Goal: Navigation & Orientation: Find specific page/section

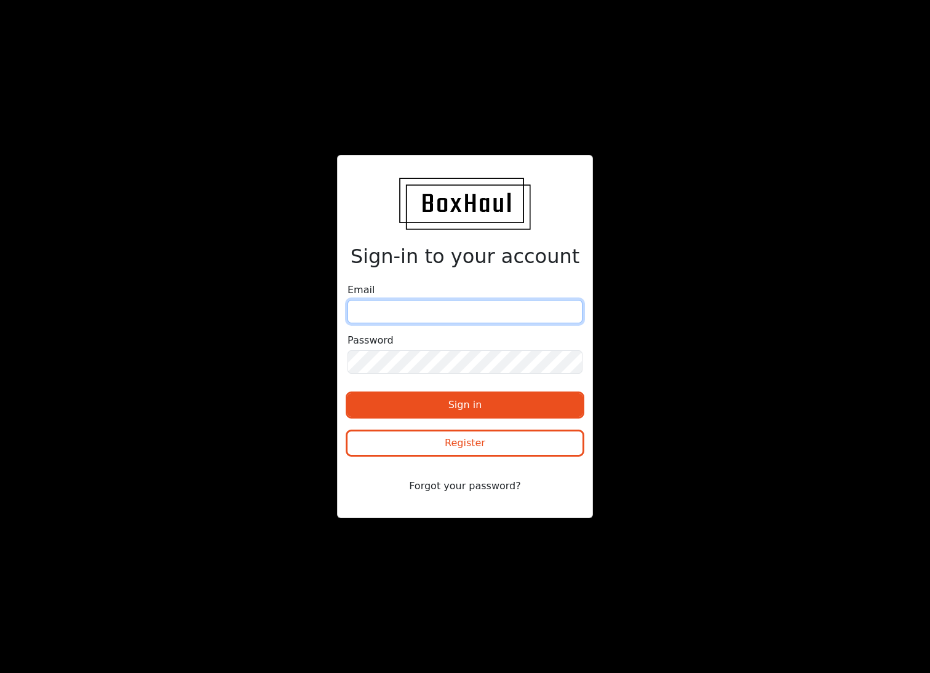
type input "[EMAIL_ADDRESS][DOMAIN_NAME]"
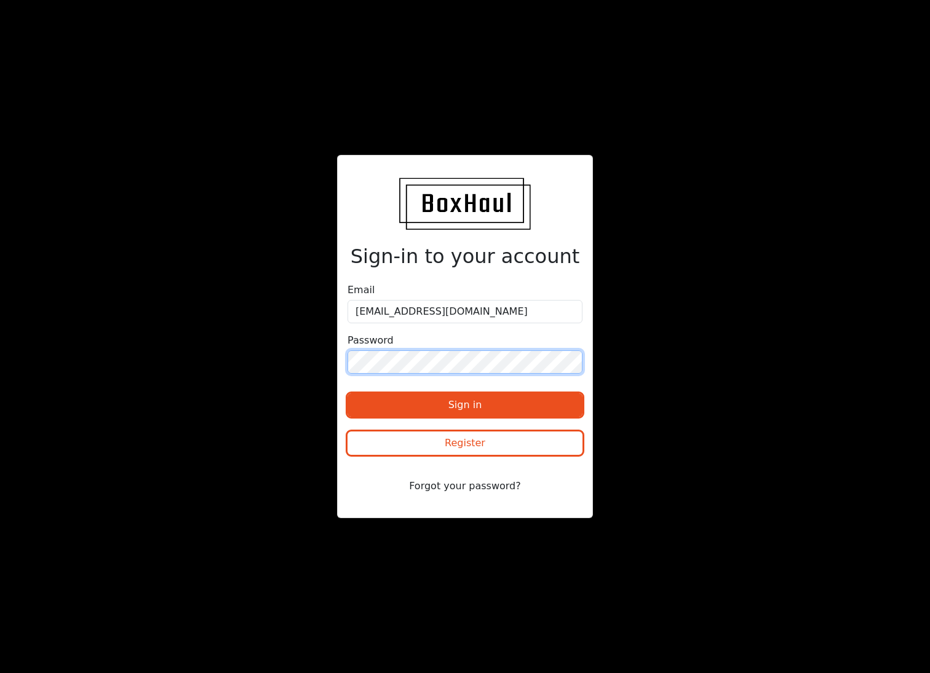
click at [465, 405] on button "Sign in" at bounding box center [465, 405] width 235 height 23
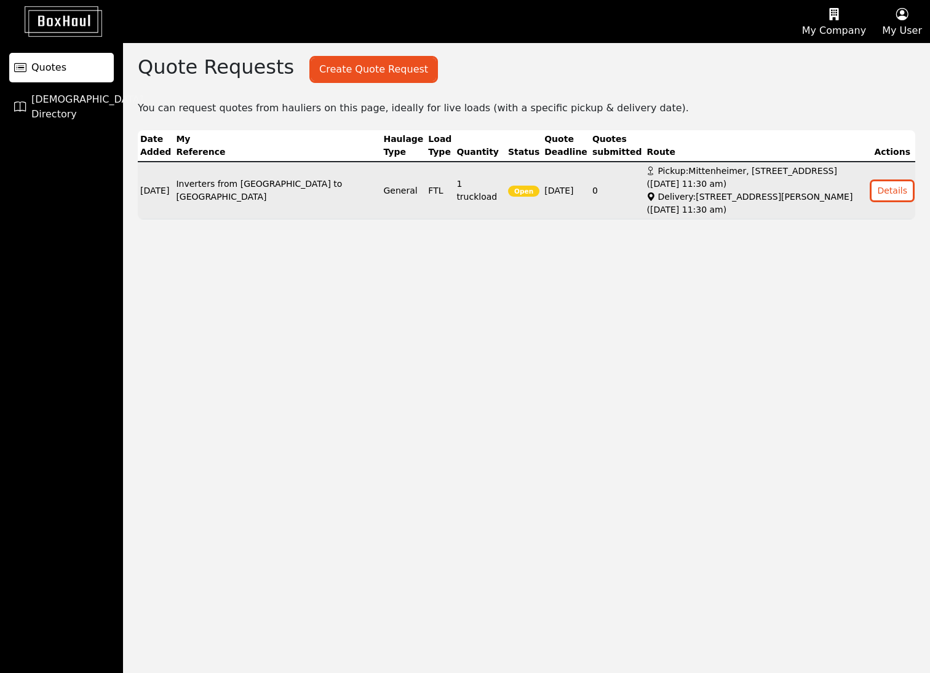
click at [256, 203] on td "Inverters from Germany to Spain" at bounding box center [276, 191] width 207 height 58
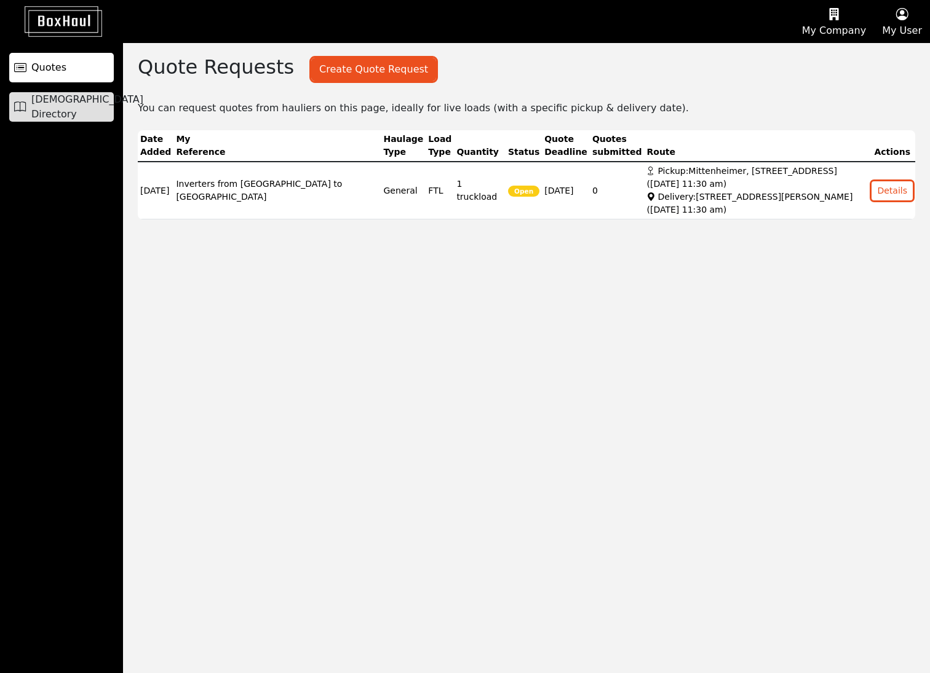
click at [73, 110] on span "Haulier Directory" at bounding box center [87, 107] width 112 height 30
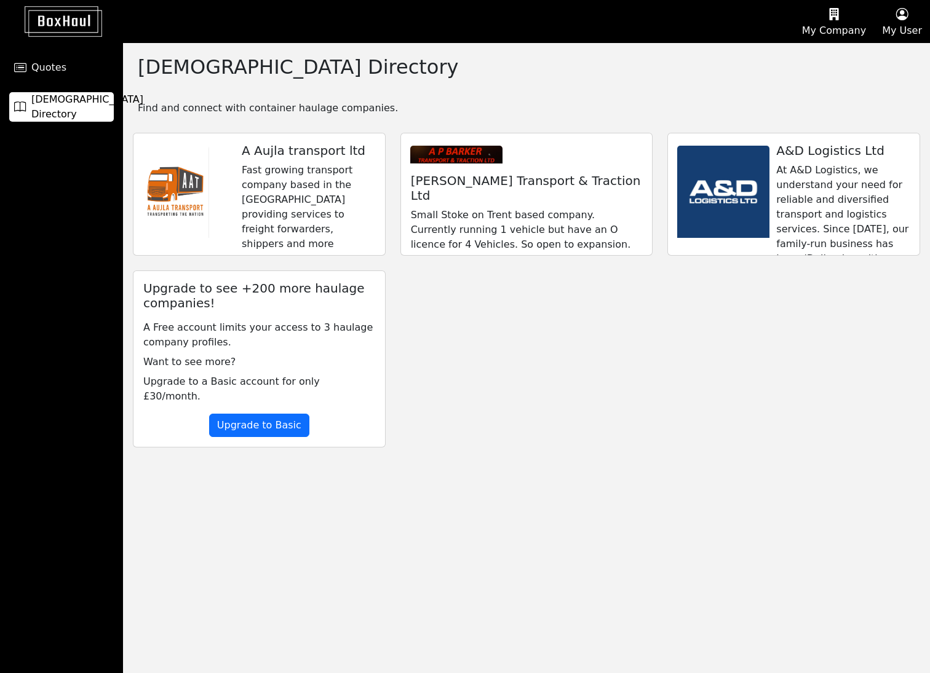
click at [54, 69] on span "Quotes" at bounding box center [48, 67] width 35 height 15
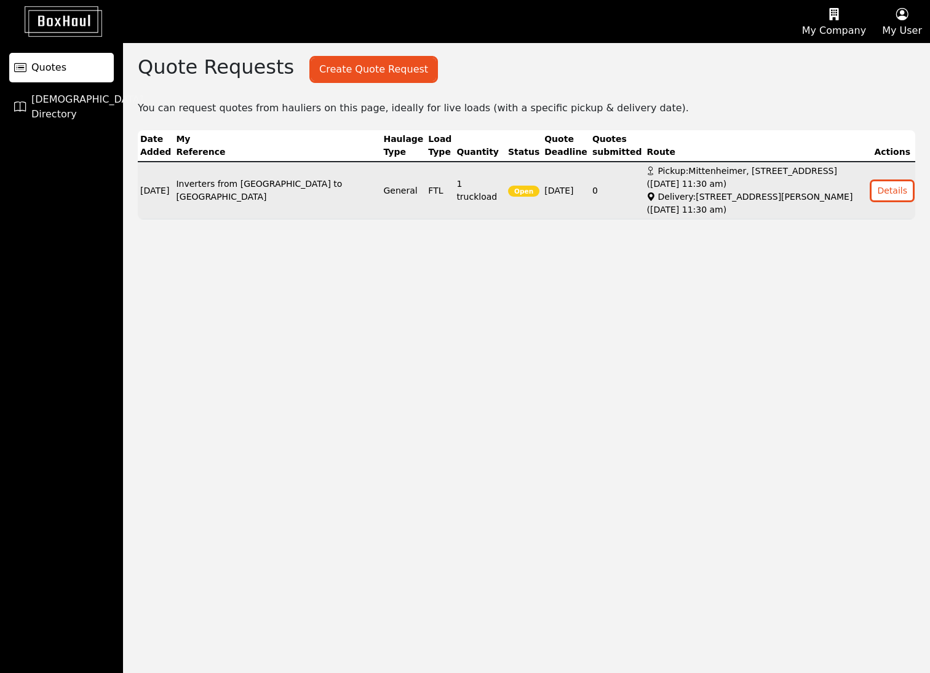
click at [269, 203] on td "Inverters from Germany to Spain" at bounding box center [276, 191] width 207 height 58
click at [904, 196] on button "Details" at bounding box center [892, 190] width 41 height 19
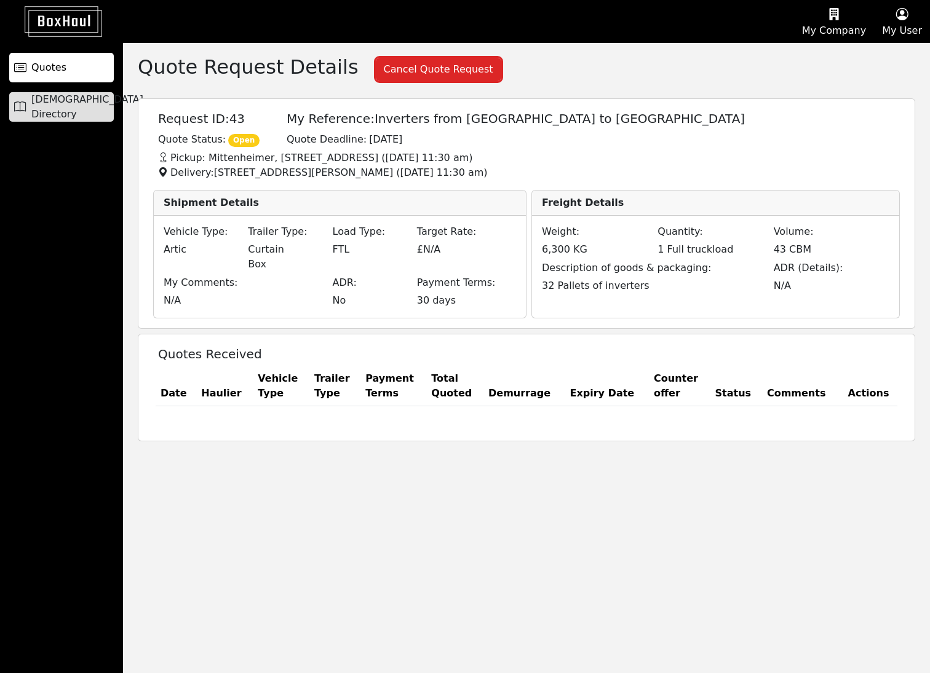
click at [68, 108] on span "Haulier Directory" at bounding box center [87, 107] width 112 height 30
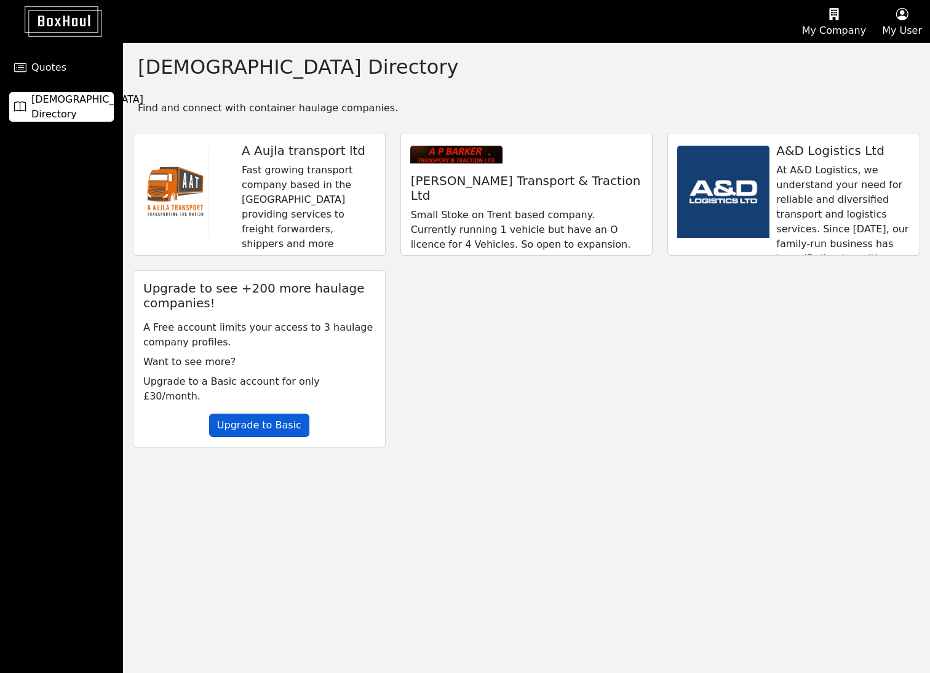
click at [269, 419] on button "Upgrade to Basic" at bounding box center [259, 425] width 100 height 23
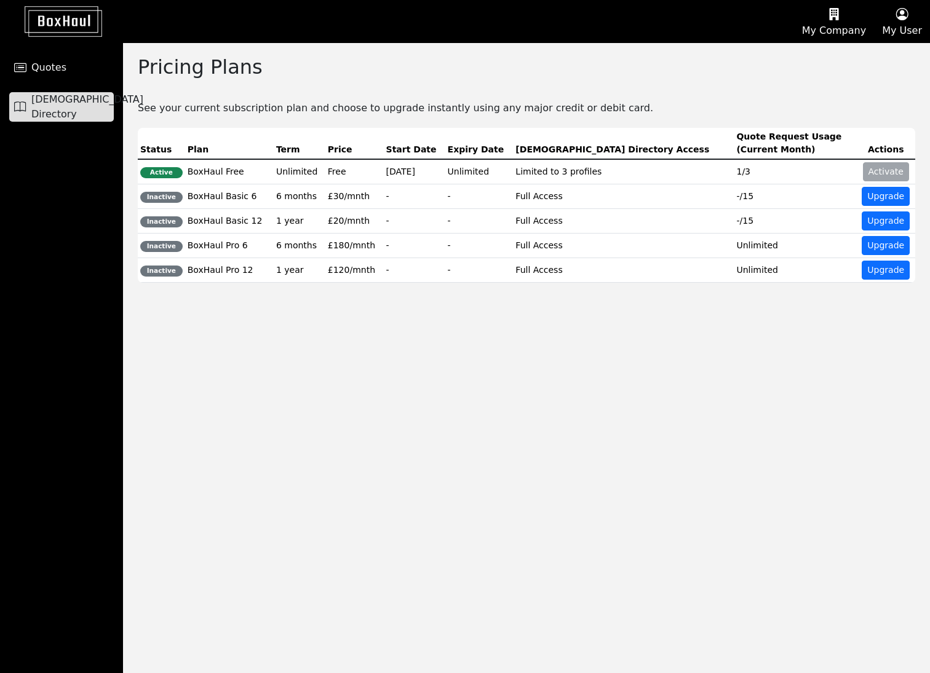
click at [62, 105] on span "Haulier Directory" at bounding box center [87, 107] width 112 height 30
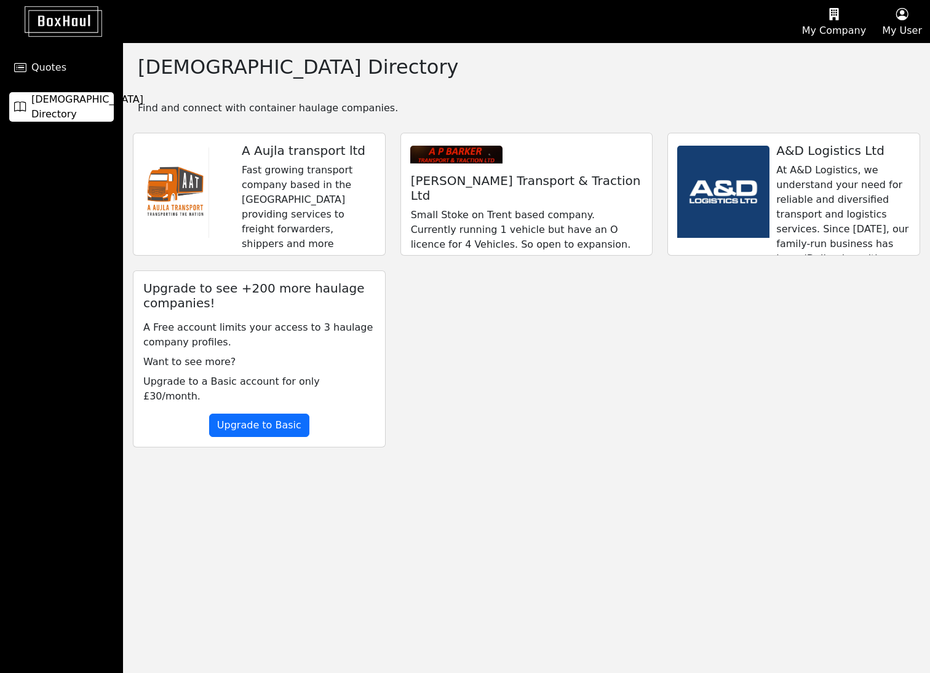
click at [311, 185] on p "Fast growing transport company based in the midlands providing services to frei…" at bounding box center [308, 207] width 133 height 89
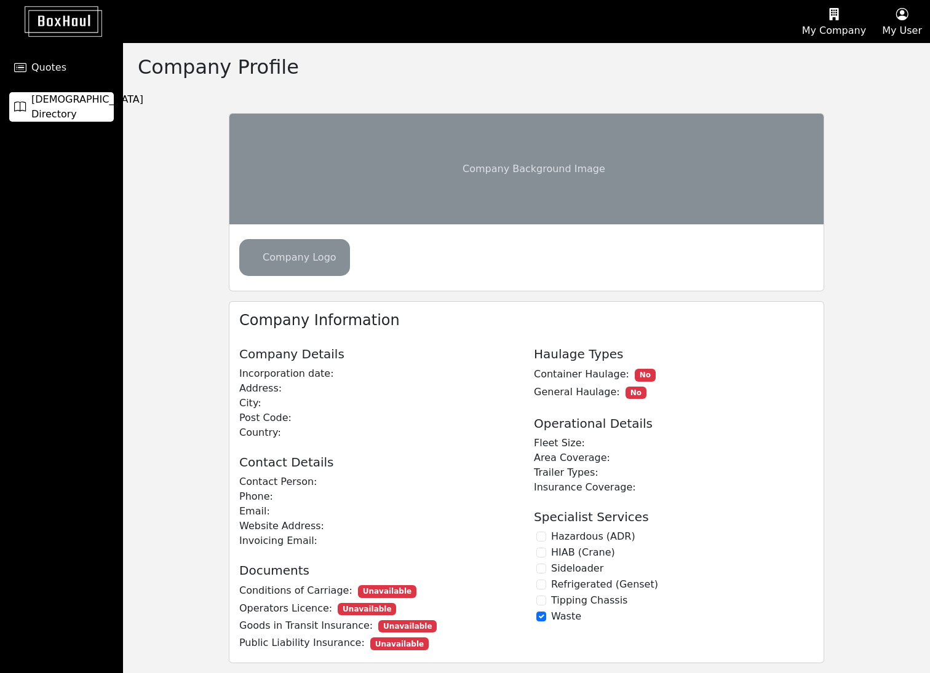
checkbox input "true"
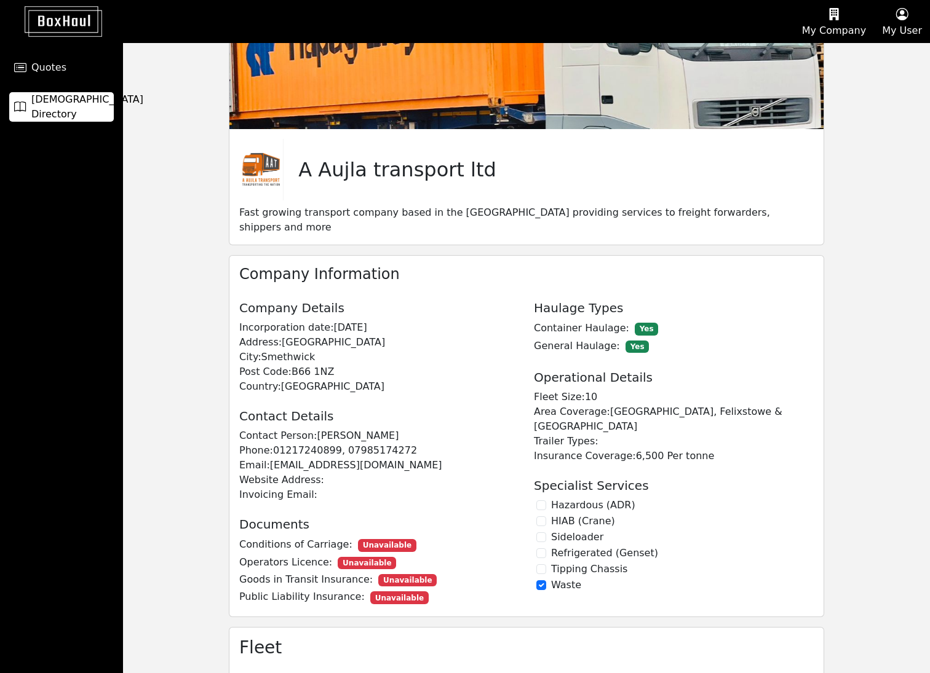
scroll to position [82, 0]
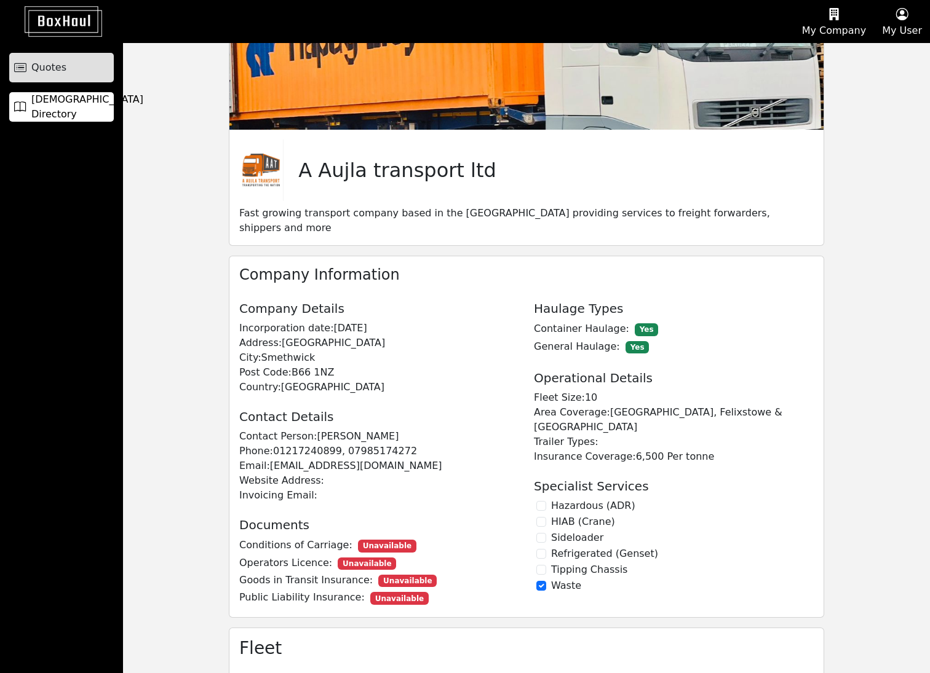
click at [36, 68] on span "Quotes" at bounding box center [48, 67] width 35 height 15
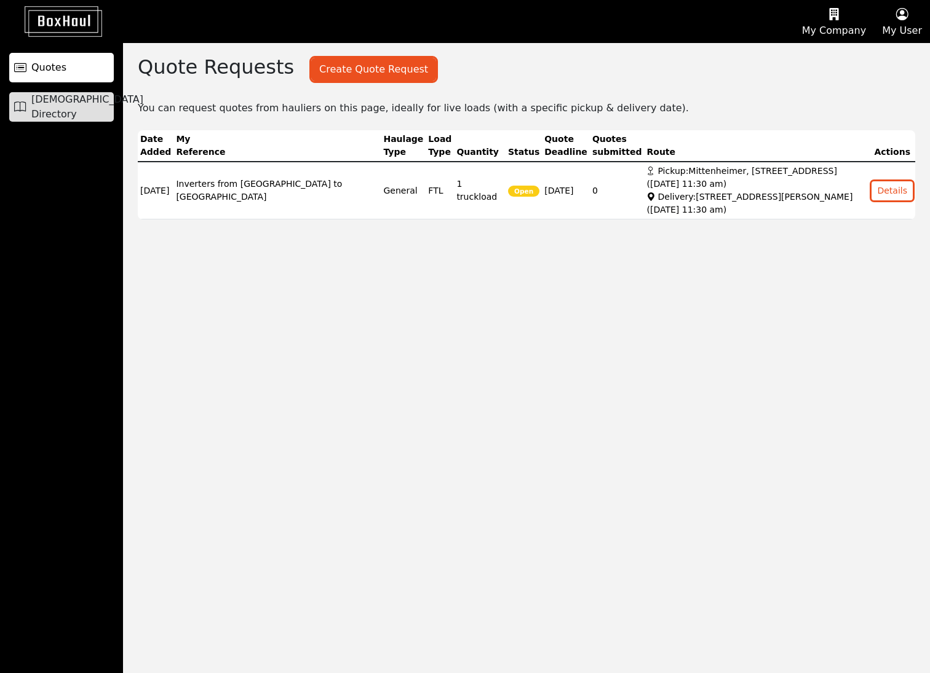
click at [49, 100] on span "Haulier Directory" at bounding box center [87, 107] width 112 height 30
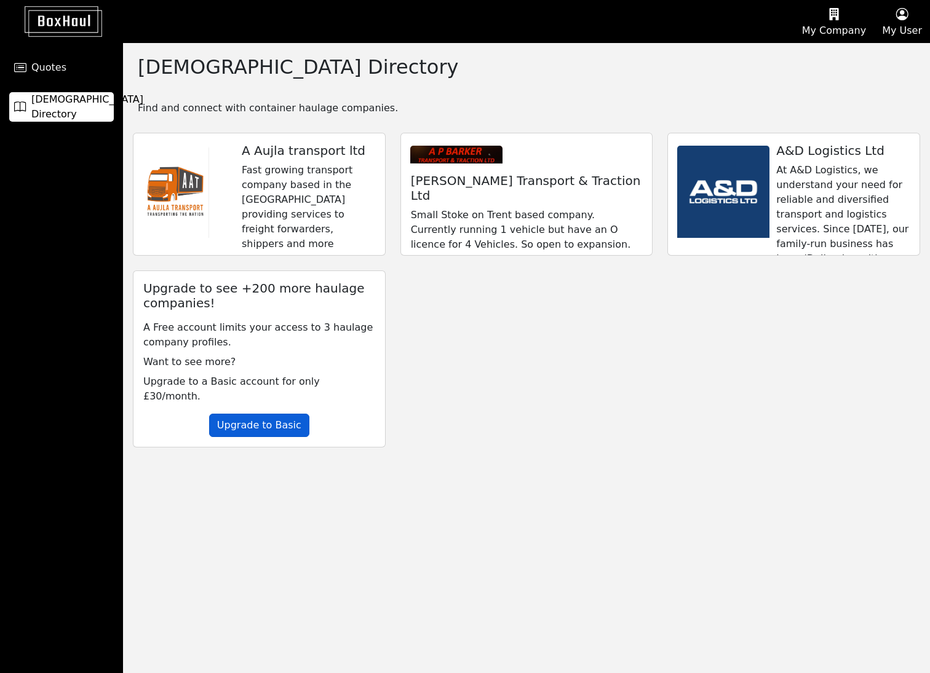
click at [258, 421] on button "Upgrade to Basic" at bounding box center [259, 425] width 100 height 23
